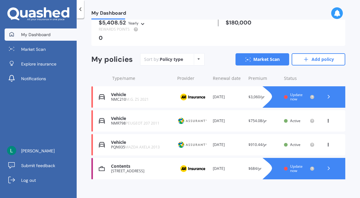
scroll to position [59, 0]
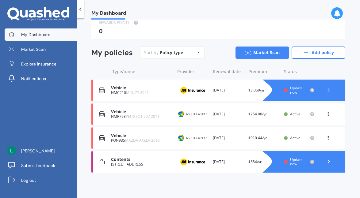
click at [286, 89] on div "Update now" at bounding box center [299, 90] width 31 height 9
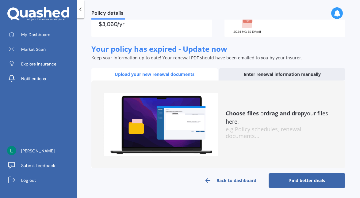
scroll to position [56, 0]
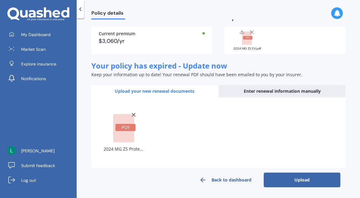
click at [133, 114] on line at bounding box center [133, 114] width 3 height 3
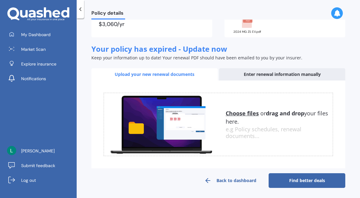
click at [275, 73] on div "Enter renewal information manually" at bounding box center [282, 74] width 126 height 12
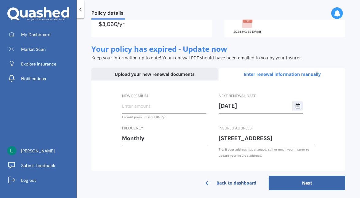
click at [291, 187] on button "Next" at bounding box center [306, 183] width 77 height 15
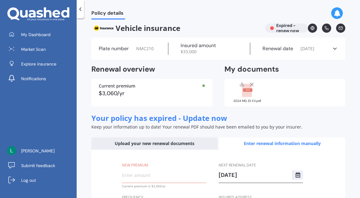
scroll to position [2, 0]
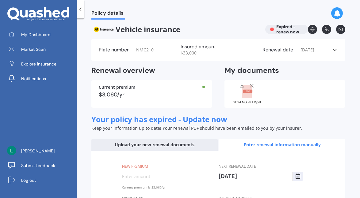
click at [250, 85] on line at bounding box center [251, 85] width 3 height 3
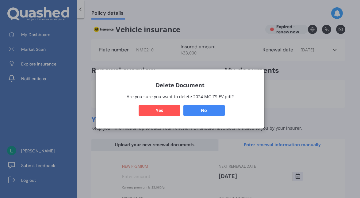
click at [172, 109] on button "Yes" at bounding box center [158, 111] width 41 height 12
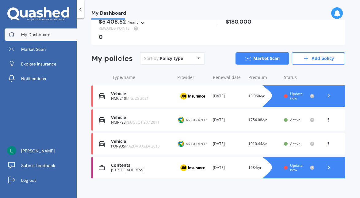
scroll to position [59, 0]
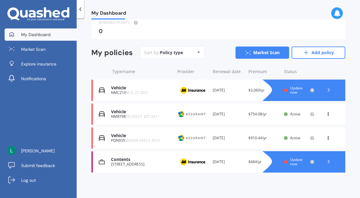
click at [325, 88] on icon at bounding box center [328, 90] width 6 height 6
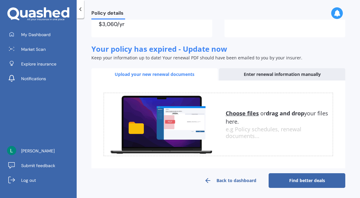
scroll to position [65, 0]
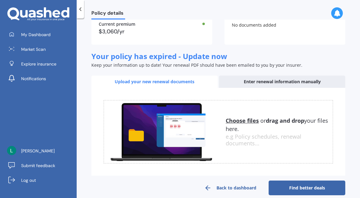
click at [297, 84] on div "Enter renewal information manually" at bounding box center [282, 82] width 126 height 12
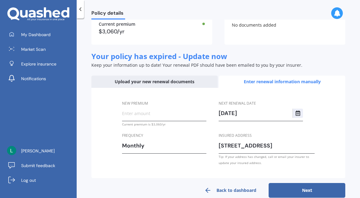
click at [168, 115] on input "New premium" at bounding box center [164, 113] width 84 height 9
click at [106, 127] on div "New premium Current premium is $3,060/yr Frequency Monthly Yearly Six-Monthly Q…" at bounding box center [218, 133] width 254 height 91
click at [146, 113] on input "New premium" at bounding box center [164, 113] width 84 height 9
type input "$3.00"
click at [144, 84] on div "Upload your new renewal documents" at bounding box center [154, 82] width 126 height 12
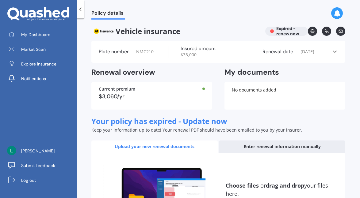
scroll to position [0, 0]
click at [81, 9] on icon at bounding box center [80, 9] width 6 height 6
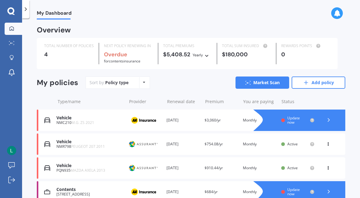
scroll to position [31, 0]
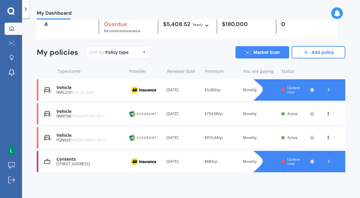
click at [328, 89] on icon at bounding box center [328, 90] width 6 height 6
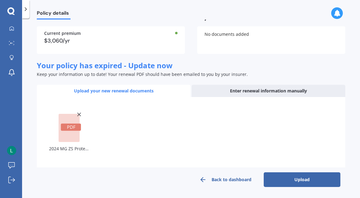
scroll to position [50, 0]
click at [278, 178] on button "Upload" at bounding box center [301, 180] width 77 height 15
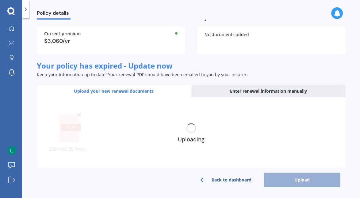
scroll to position [45, 0]
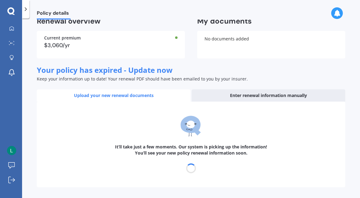
select select "20"
select select "11"
select select "2025"
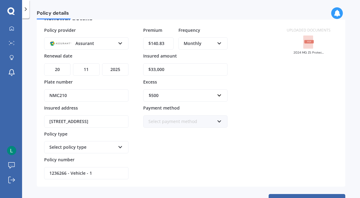
scroll to position [66, 0]
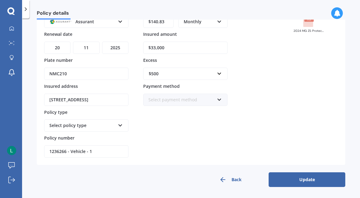
click at [304, 179] on button "Update" at bounding box center [306, 179] width 77 height 15
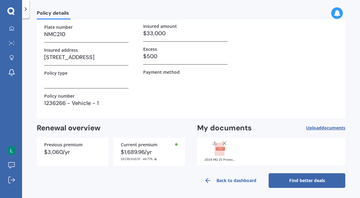
scroll to position [60, 0]
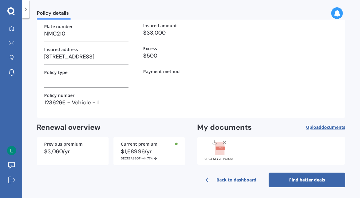
click at [295, 182] on link "Find better deals" at bounding box center [306, 180] width 77 height 15
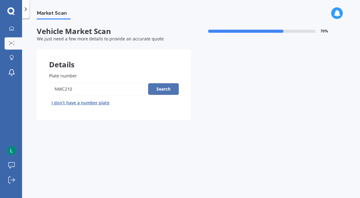
click at [165, 91] on button "Search" at bounding box center [163, 89] width 31 height 12
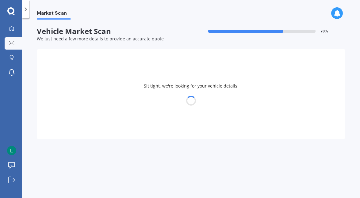
select select "30"
select select "03"
select select "1971"
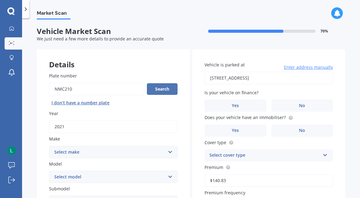
click at [165, 91] on button "Search" at bounding box center [162, 89] width 31 height 12
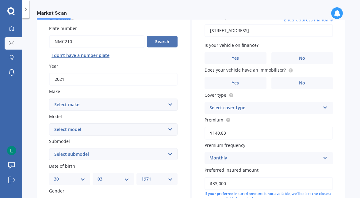
scroll to position [54, 0]
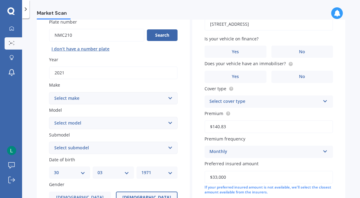
click at [164, 100] on select "Select make AC ALFA ROMEO ASTON MARTIN AUDI AUSTIN BEDFORD Bentley BMW BYD CADI…" at bounding box center [113, 98] width 128 height 12
select select "M.G."
click at [127, 123] on select "Select model 3 6 GS HS Metro MG3 MG4 MGF Midget Montego TD 2000 TF 120 TF 135 T…" at bounding box center [113, 123] width 128 height 12
select select "ZS"
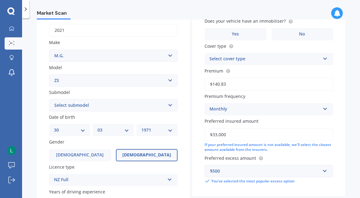
scroll to position [97, 0]
click at [118, 110] on select "Select submodel (All) Essence EV Excite 1.5 Excite 1.5/4AT Excite EV Long Range…" at bounding box center [113, 105] width 128 height 12
select select "(ALL)"
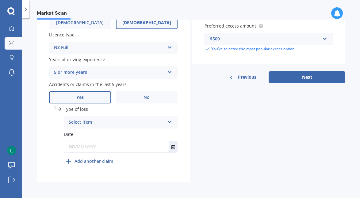
scroll to position [231, 0]
click at [116, 119] on div "Select item" at bounding box center [117, 122] width 96 height 7
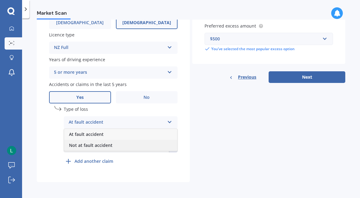
click at [111, 145] on span "Not at fault accident" at bounding box center [91, 145] width 44 height 6
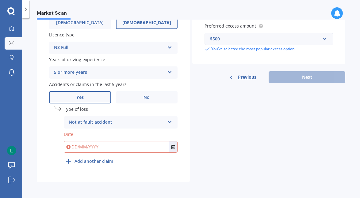
click at [114, 147] on input "text" at bounding box center [116, 147] width 105 height 11
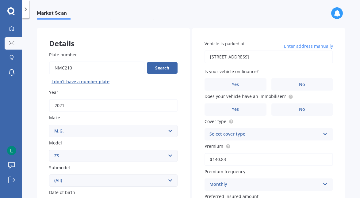
scroll to position [0, 0]
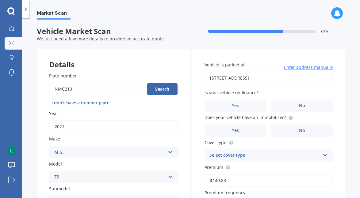
type input "20/03/2022"
click at [260, 80] on input "456 Elm Street, CBD, Auckland 1010" at bounding box center [268, 78] width 128 height 13
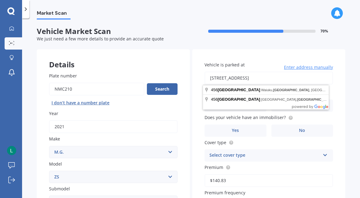
drag, startPoint x: 291, startPoint y: 78, endPoint x: 196, endPoint y: 71, distance: 95.5
click at [196, 72] on div "Vehicle is parked at 456 Elm Street, CBD, Auckland 1010 Enter address manually …" at bounding box center [268, 171] width 153 height 244
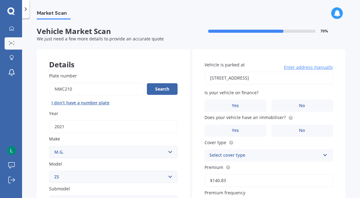
type input "[STREET_ADDRESS]"
click at [288, 105] on label "No" at bounding box center [302, 106] width 62 height 12
click at [0, 0] on input "No" at bounding box center [0, 0] width 0 height 0
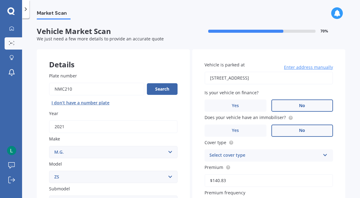
click at [280, 131] on label "No" at bounding box center [302, 131] width 62 height 12
click at [0, 0] on input "No" at bounding box center [0, 0] width 0 height 0
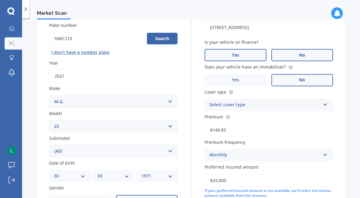
scroll to position [52, 0]
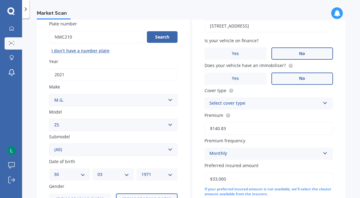
click at [254, 106] on div "Select cover type" at bounding box center [264, 103] width 111 height 7
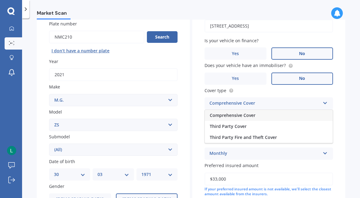
click at [250, 118] on span "Comprehensive Cover" at bounding box center [233, 115] width 46 height 6
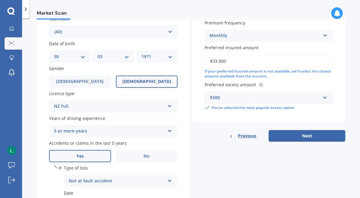
scroll to position [171, 0]
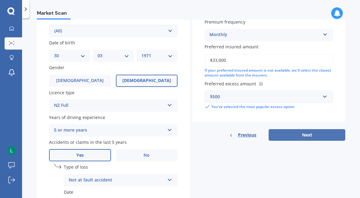
click at [294, 137] on button "Next" at bounding box center [306, 135] width 77 height 12
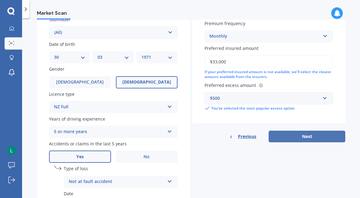
select select "30"
select select "03"
select select "1971"
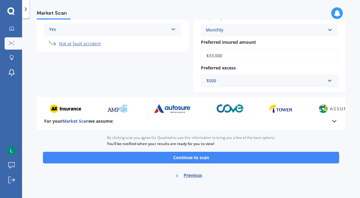
scroll to position [167, 0]
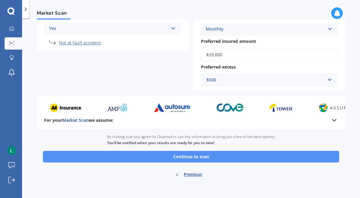
click at [233, 157] on button "Continue to scan" at bounding box center [191, 157] width 296 height 12
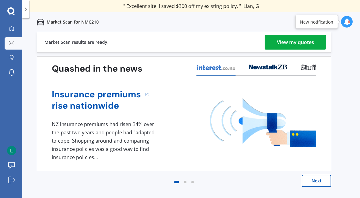
click at [294, 42] on div "View my quotes" at bounding box center [295, 42] width 37 height 15
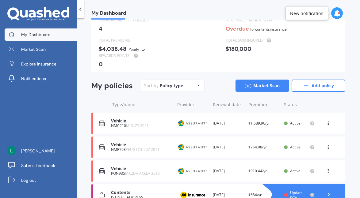
scroll to position [59, 0]
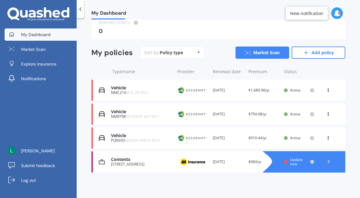
click at [326, 162] on icon at bounding box center [328, 162] width 6 height 6
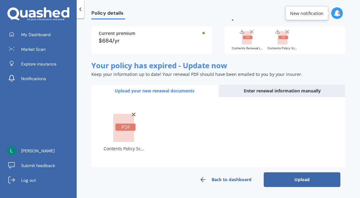
scroll to position [62, 0]
click at [283, 180] on button "Upload" at bounding box center [301, 179] width 77 height 15
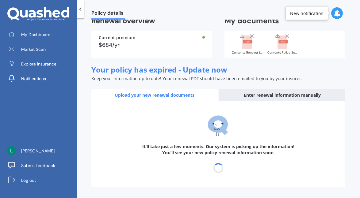
scroll to position [58, 0]
select select "08"
select select "03"
select select "2026"
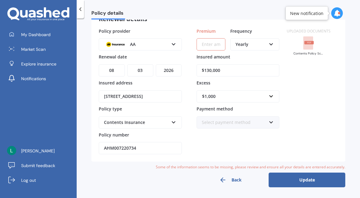
scroll to position [44, 0]
click at [215, 45] on input "Premium" at bounding box center [210, 44] width 29 height 12
type input "$693.00"
click at [295, 183] on button "Update" at bounding box center [306, 179] width 77 height 15
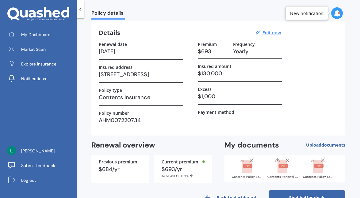
scroll to position [37, 0]
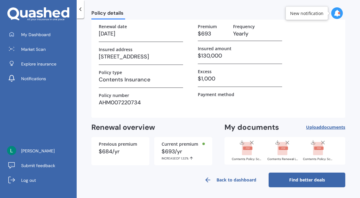
click at [278, 179] on link "Find better deals" at bounding box center [306, 180] width 77 height 15
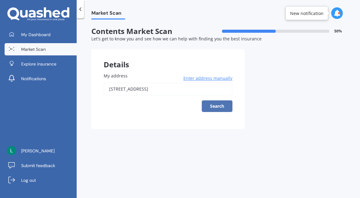
click at [218, 109] on button "Search" at bounding box center [217, 106] width 31 height 12
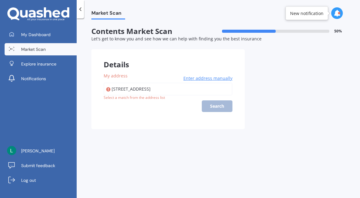
type input "[STREET_ADDRESS]"
select select "30"
select select "03"
select select "1971"
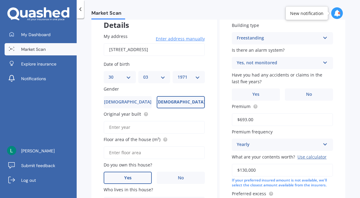
scroll to position [48, 0]
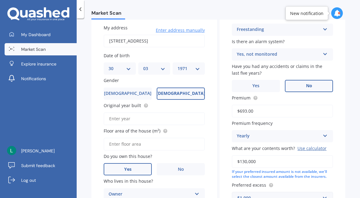
click at [306, 88] on span "No" at bounding box center [309, 85] width 6 height 5
click at [0, 0] on input "No" at bounding box center [0, 0] width 0 height 0
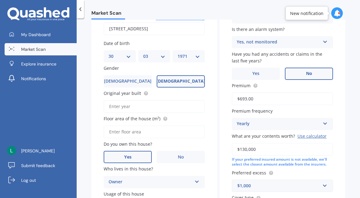
scroll to position [68, 0]
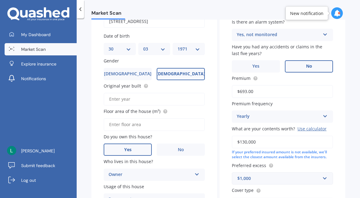
click at [156, 99] on input "Original year built" at bounding box center [154, 99] width 101 height 13
type input "1960"
click at [150, 126] on input "Floor area of the house (m²)" at bounding box center [154, 124] width 101 height 13
type input "300"
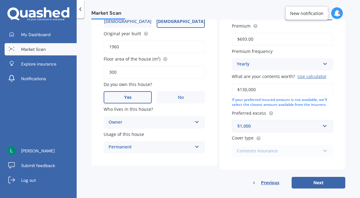
scroll to position [128, 0]
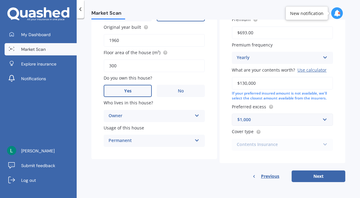
click at [168, 117] on div "Owner" at bounding box center [149, 115] width 83 height 7
click at [182, 89] on span "No" at bounding box center [181, 91] width 6 height 5
click at [0, 0] on input "No" at bounding box center [0, 0] width 0 height 0
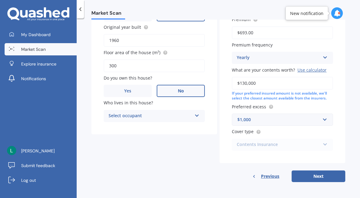
click at [170, 119] on div "Select occupant" at bounding box center [149, 115] width 83 height 7
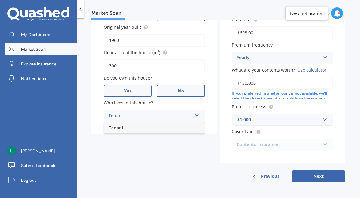
click at [140, 93] on label "Yes" at bounding box center [128, 91] width 48 height 12
click at [0, 0] on input "Yes" at bounding box center [0, 0] width 0 height 0
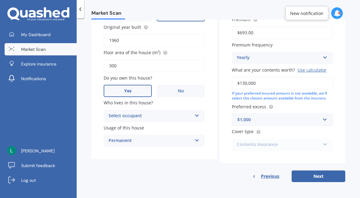
click at [140, 119] on div "Select occupant" at bounding box center [149, 115] width 83 height 7
click at [139, 129] on div "Owner" at bounding box center [154, 128] width 100 height 11
click at [313, 174] on button "Next" at bounding box center [318, 177] width 54 height 12
select select "30"
select select "03"
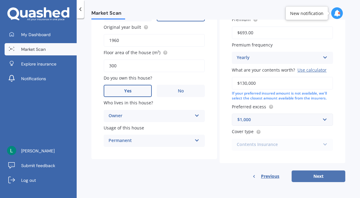
select select "1971"
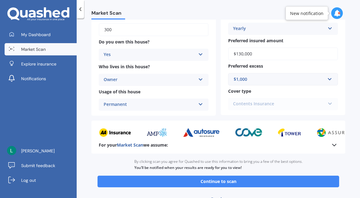
scroll to position [142, 0]
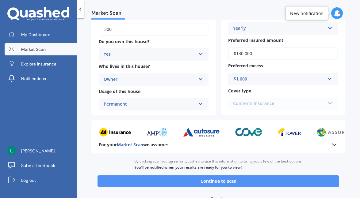
click at [210, 183] on button "Continue to scan" at bounding box center [217, 182] width 241 height 12
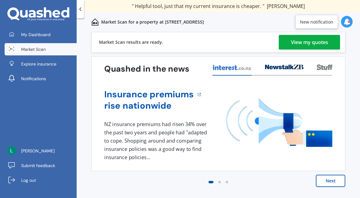
click at [320, 44] on div "View my quotes" at bounding box center [309, 42] width 37 height 15
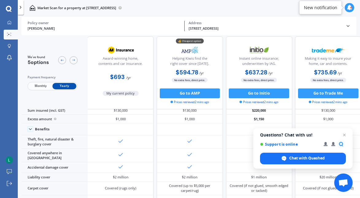
scroll to position [16, 0]
